Goal: Task Accomplishment & Management: Manage account settings

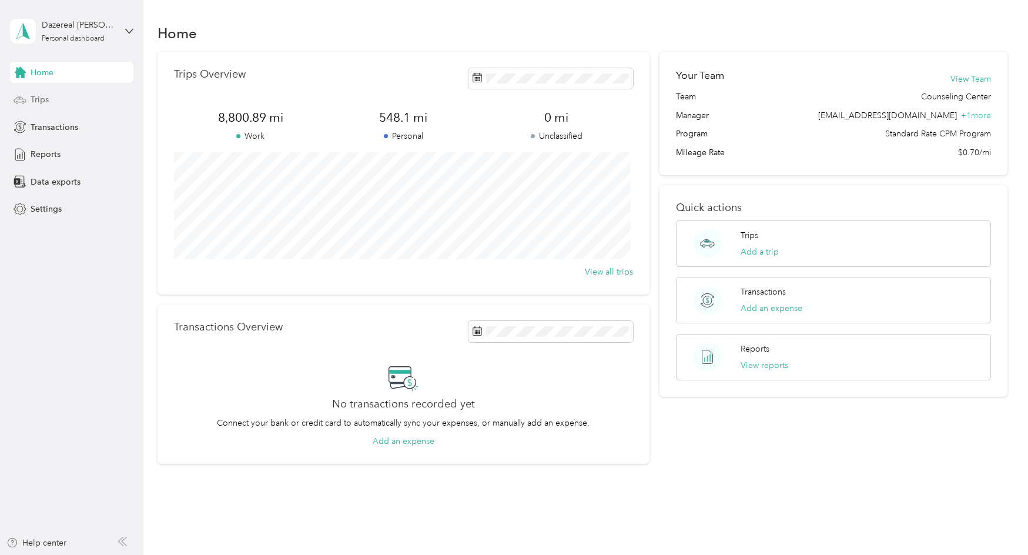
click at [71, 101] on div "Trips" at bounding box center [71, 99] width 123 height 21
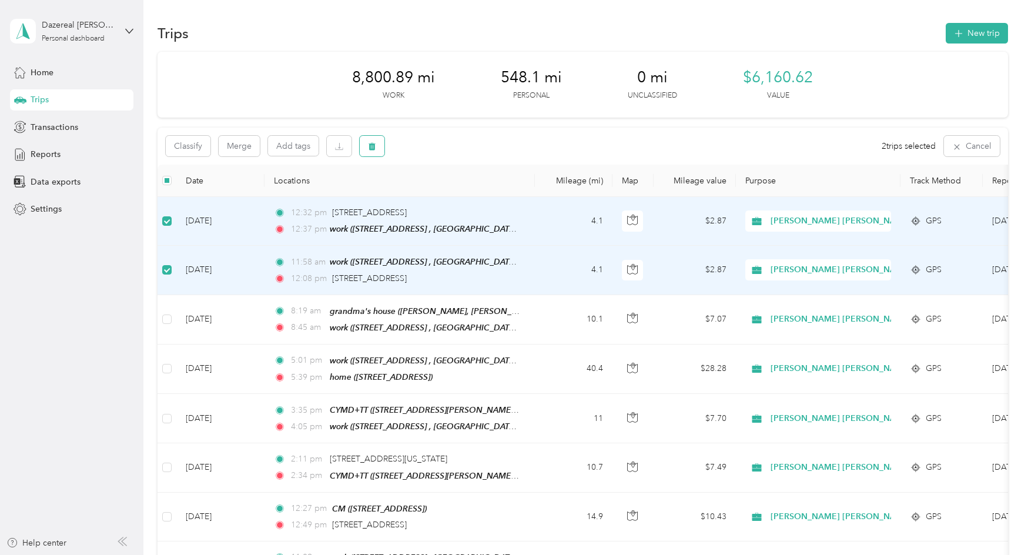
click at [372, 147] on icon "button" at bounding box center [372, 146] width 8 height 8
click at [452, 189] on div "Click to name as a Favorite Place" at bounding box center [425, 187] width 137 height 29
click at [453, 201] on button "Yes" at bounding box center [460, 195] width 23 height 19
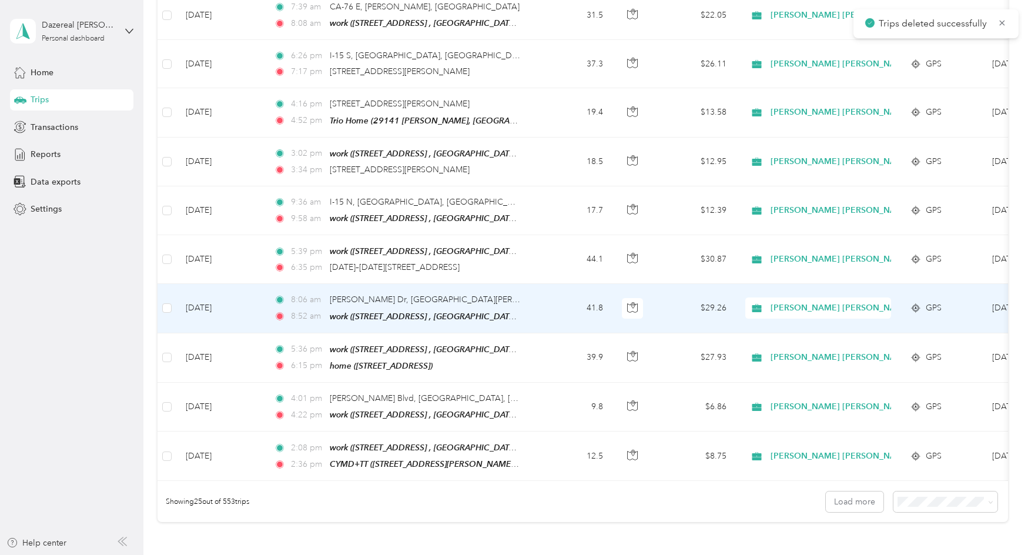
scroll to position [1065, 0]
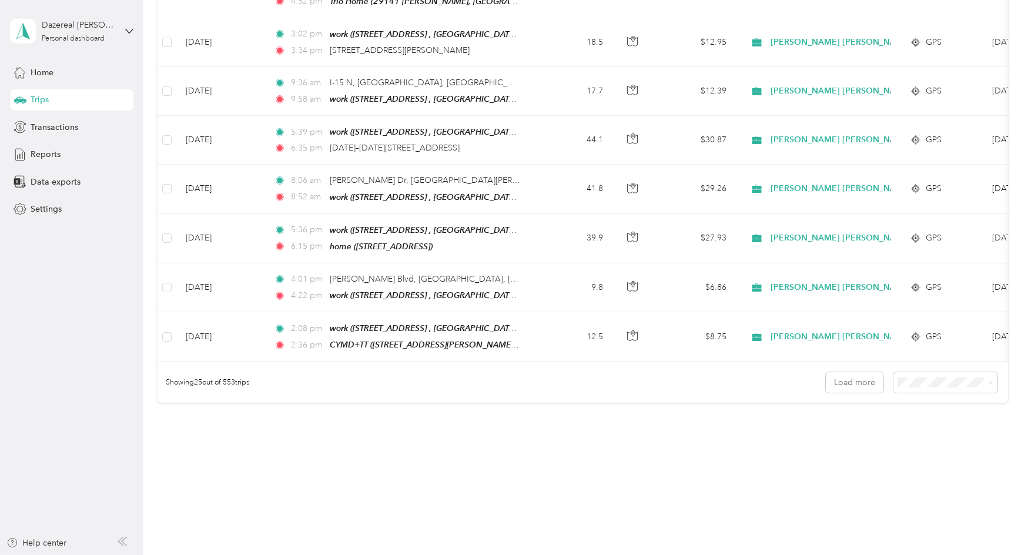
click at [924, 417] on span "50 per load" at bounding box center [921, 414] width 44 height 10
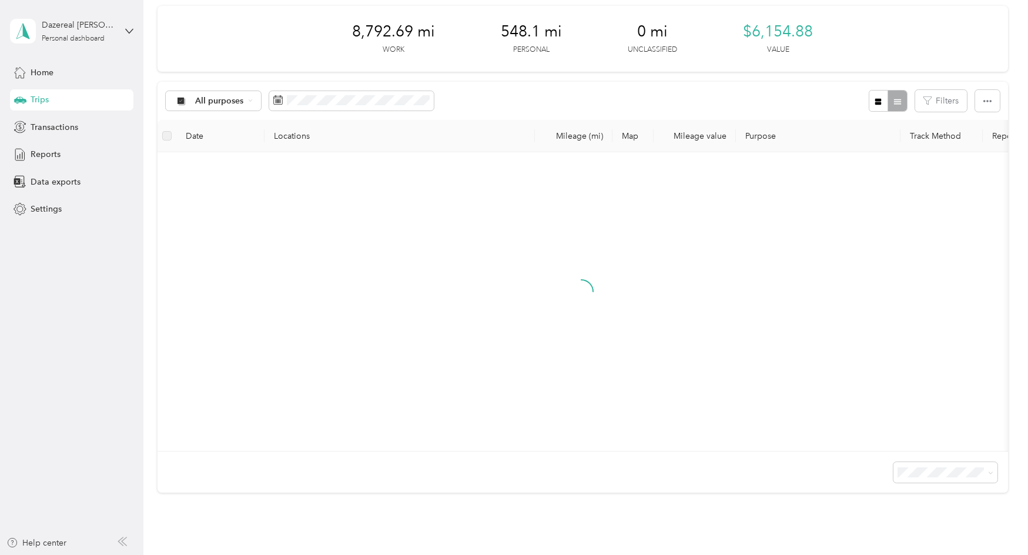
scroll to position [38, 0]
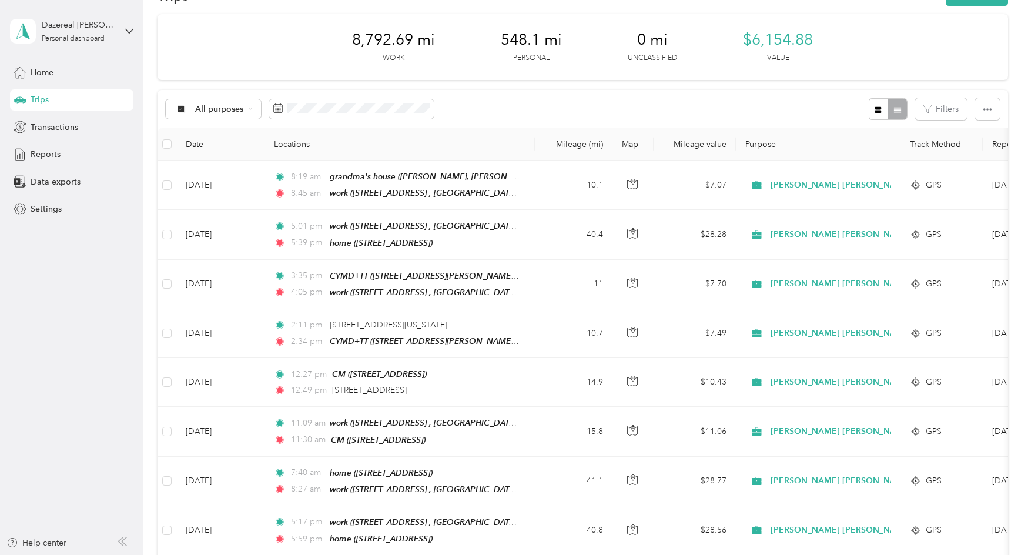
click at [497, 103] on div "All purposes Filters" at bounding box center [583, 109] width 850 height 38
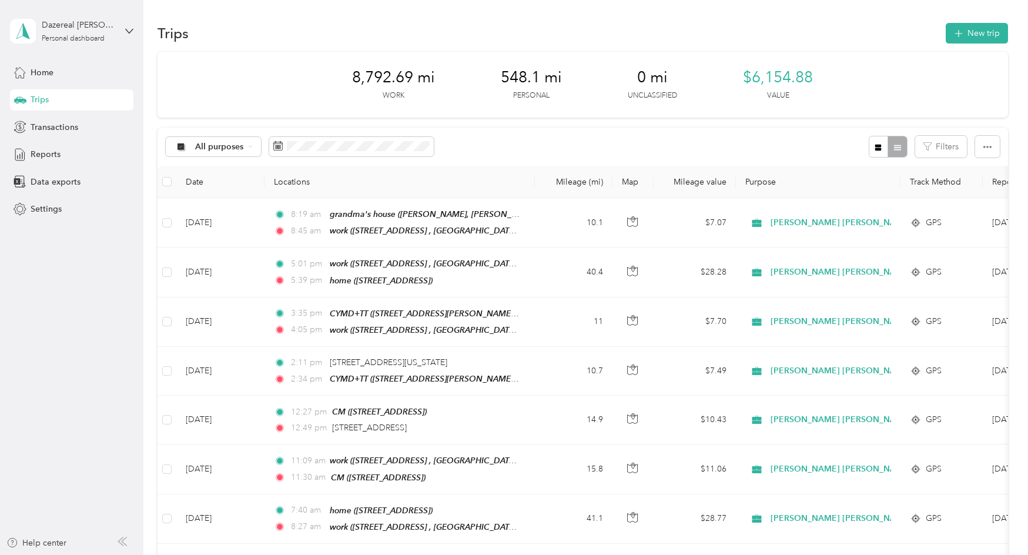
click at [246, 31] on div "Trips New trip" at bounding box center [583, 33] width 850 height 25
click at [639, 52] on div "8,792.69 mi Work 548.1 mi Personal 0 mi Unclassified $6,154.88 Value" at bounding box center [583, 85] width 850 height 66
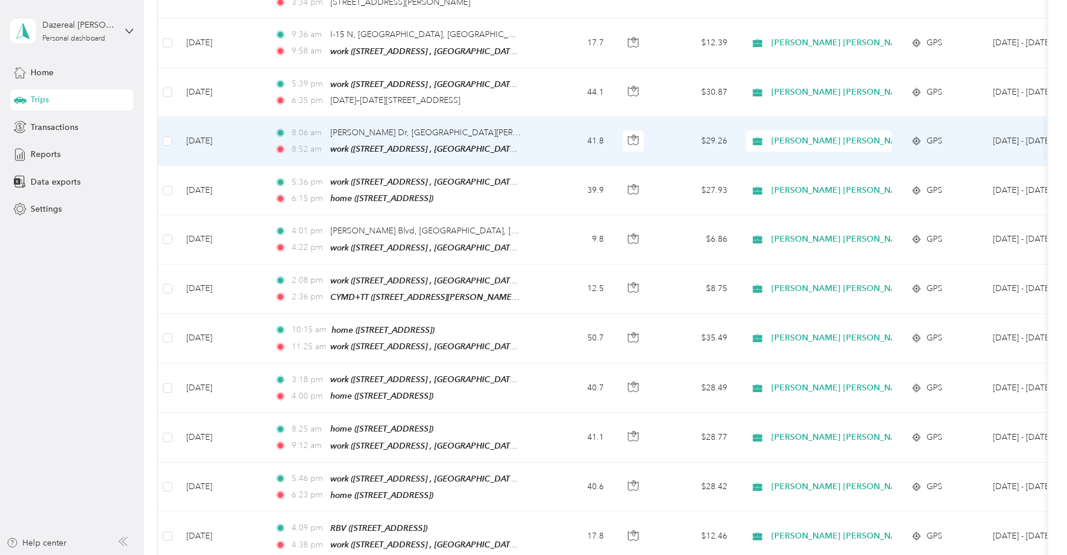
scroll to position [1117, 0]
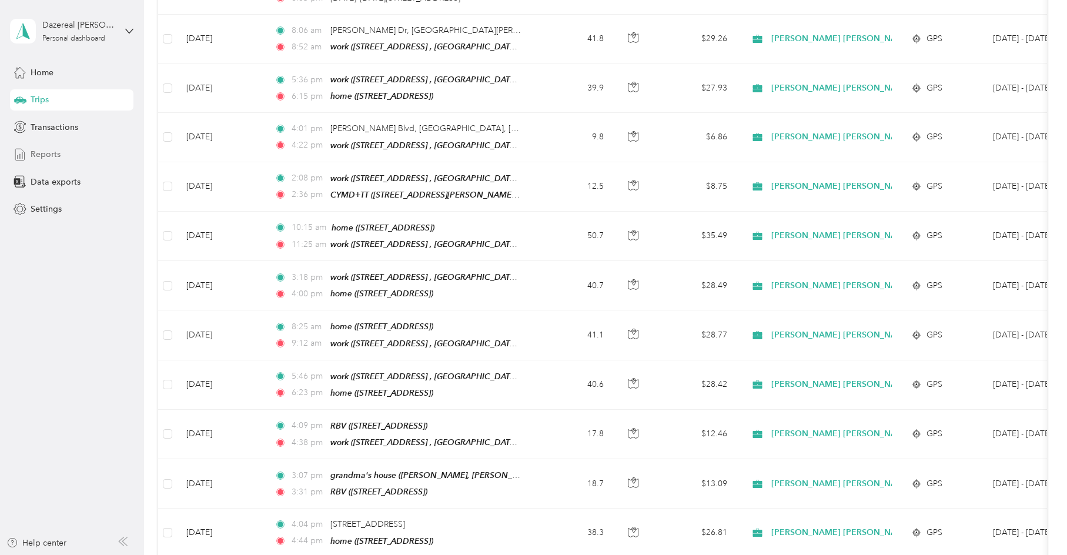
click at [51, 149] on span "Reports" at bounding box center [46, 154] width 30 height 12
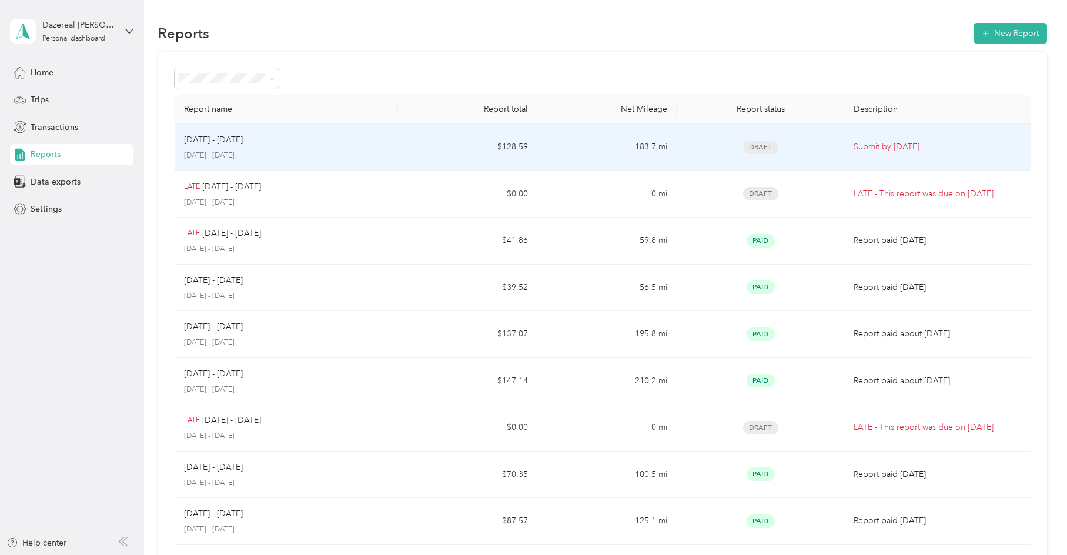
click at [844, 162] on td "Submit by [DATE]" at bounding box center [937, 147] width 186 height 47
click at [910, 156] on td "Submit by [DATE]" at bounding box center [937, 147] width 186 height 47
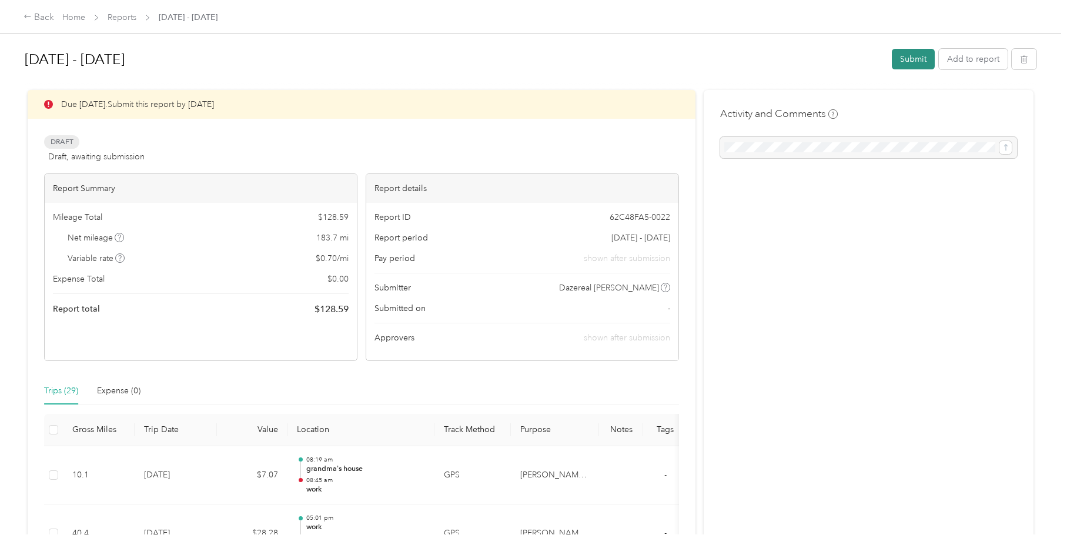
click at [905, 53] on button "Submit" at bounding box center [913, 59] width 43 height 21
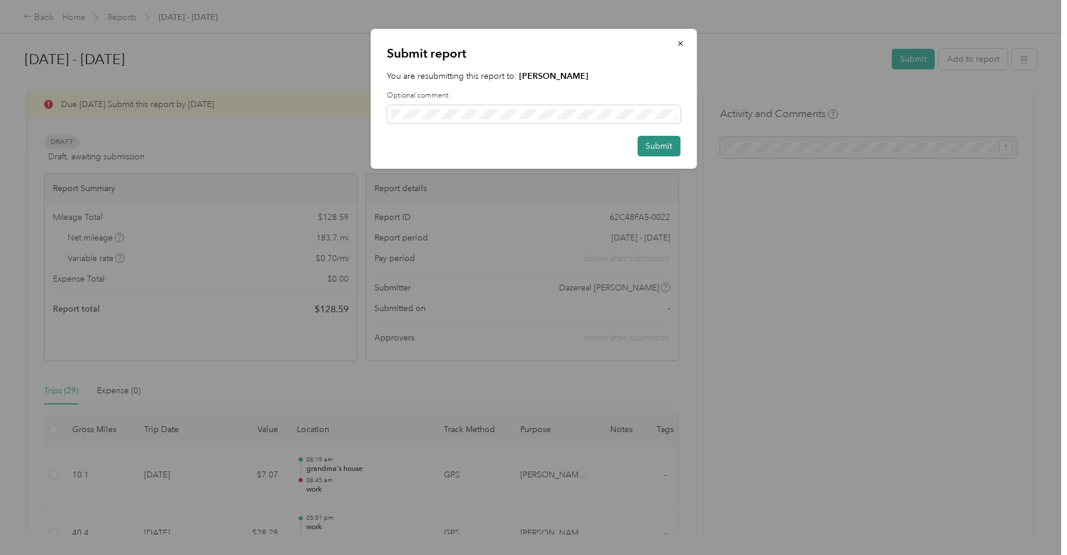
click at [660, 146] on button "Submit" at bounding box center [658, 146] width 43 height 21
